Goal: Navigation & Orientation: Find specific page/section

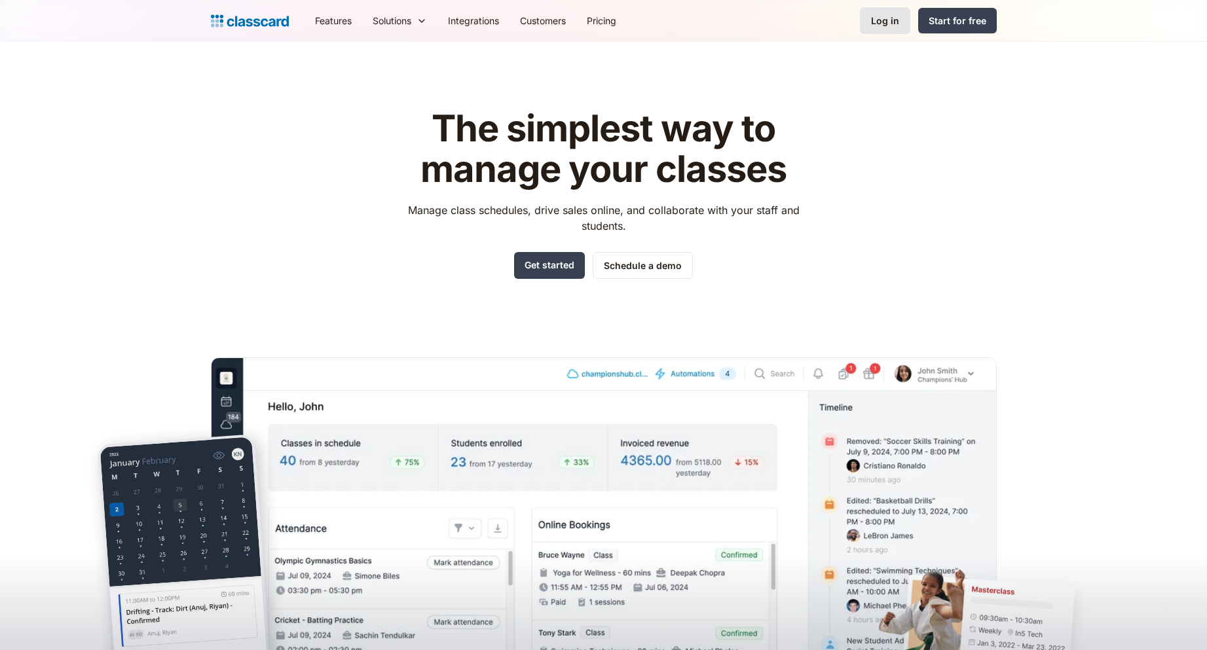
click at [884, 16] on div "Log in" at bounding box center [885, 21] width 28 height 14
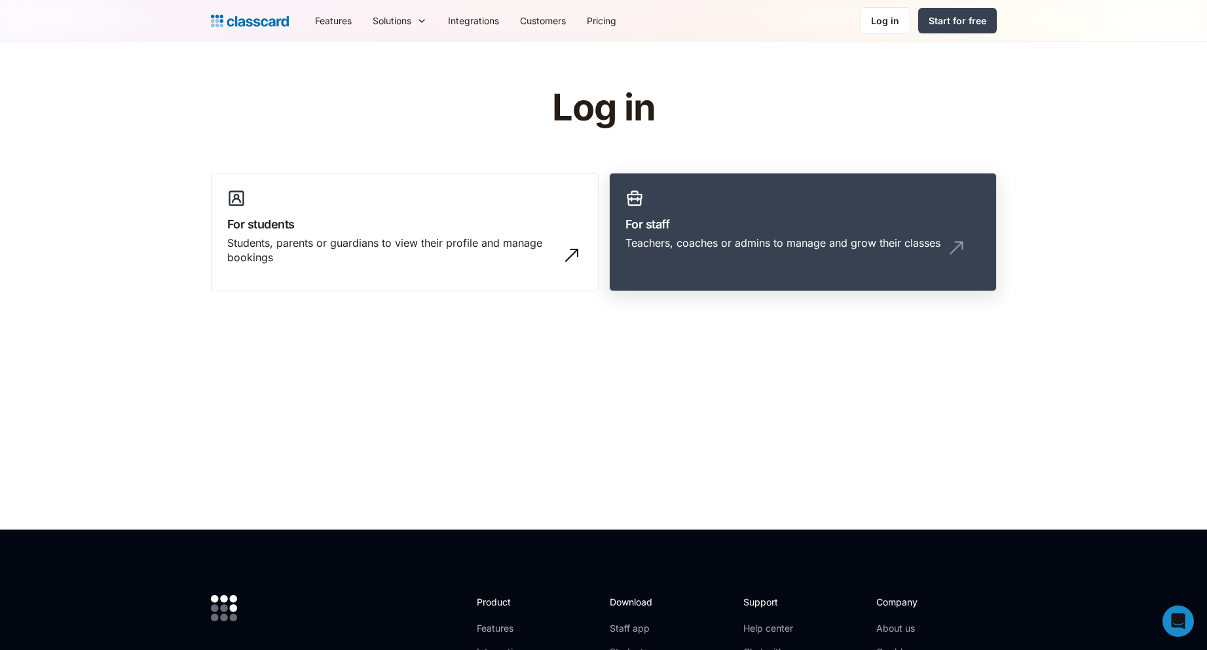
click at [691, 236] on div "Teachers, coaches or admins to manage and grow their classes" at bounding box center [782, 243] width 315 height 14
